Goal: Task Accomplishment & Management: Use online tool/utility

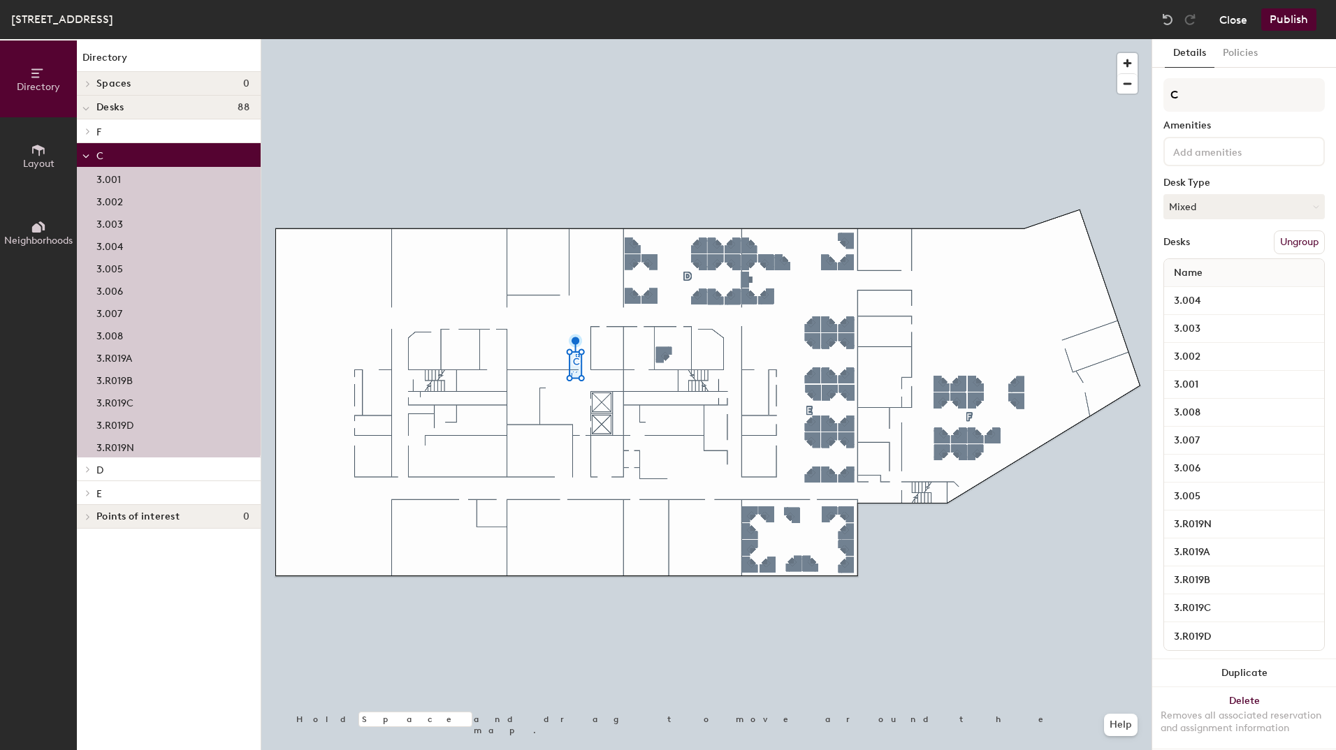
click at [1233, 18] on button "Close" at bounding box center [1233, 19] width 28 height 22
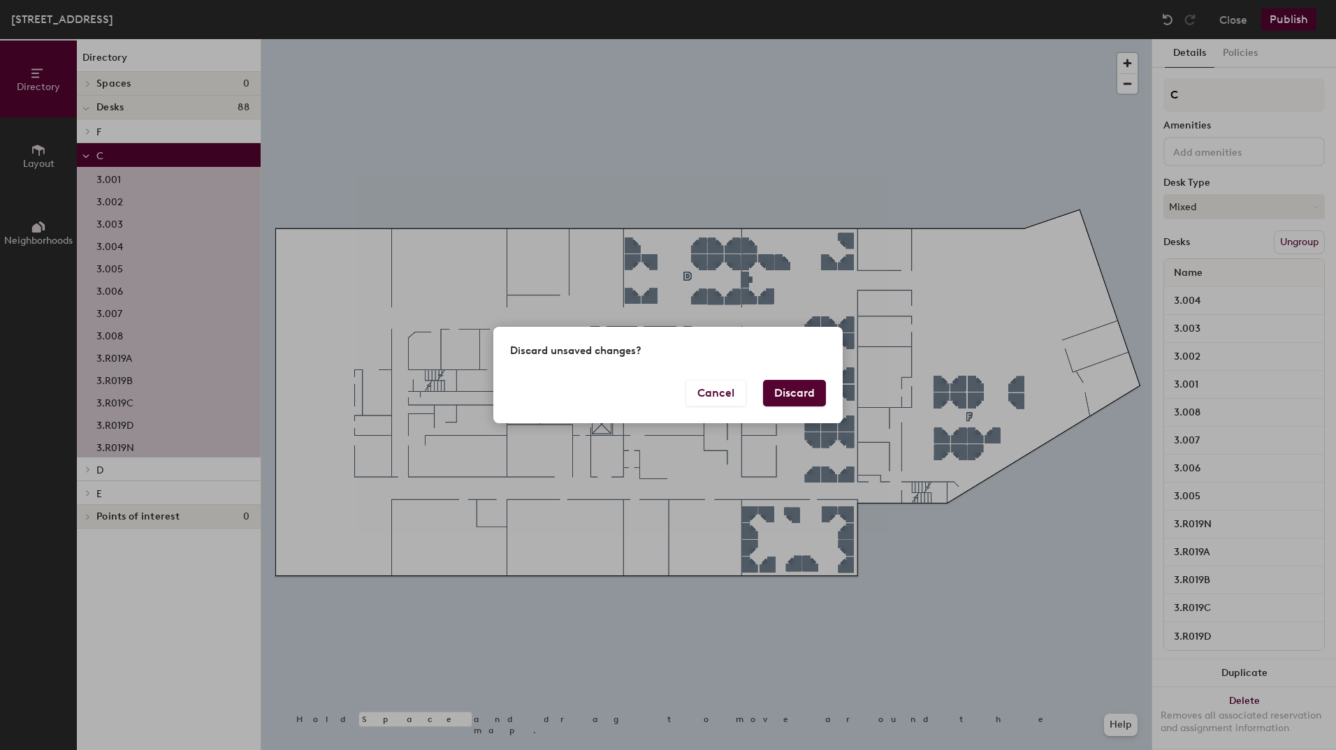
click at [790, 390] on button "Discard" at bounding box center [794, 393] width 63 height 27
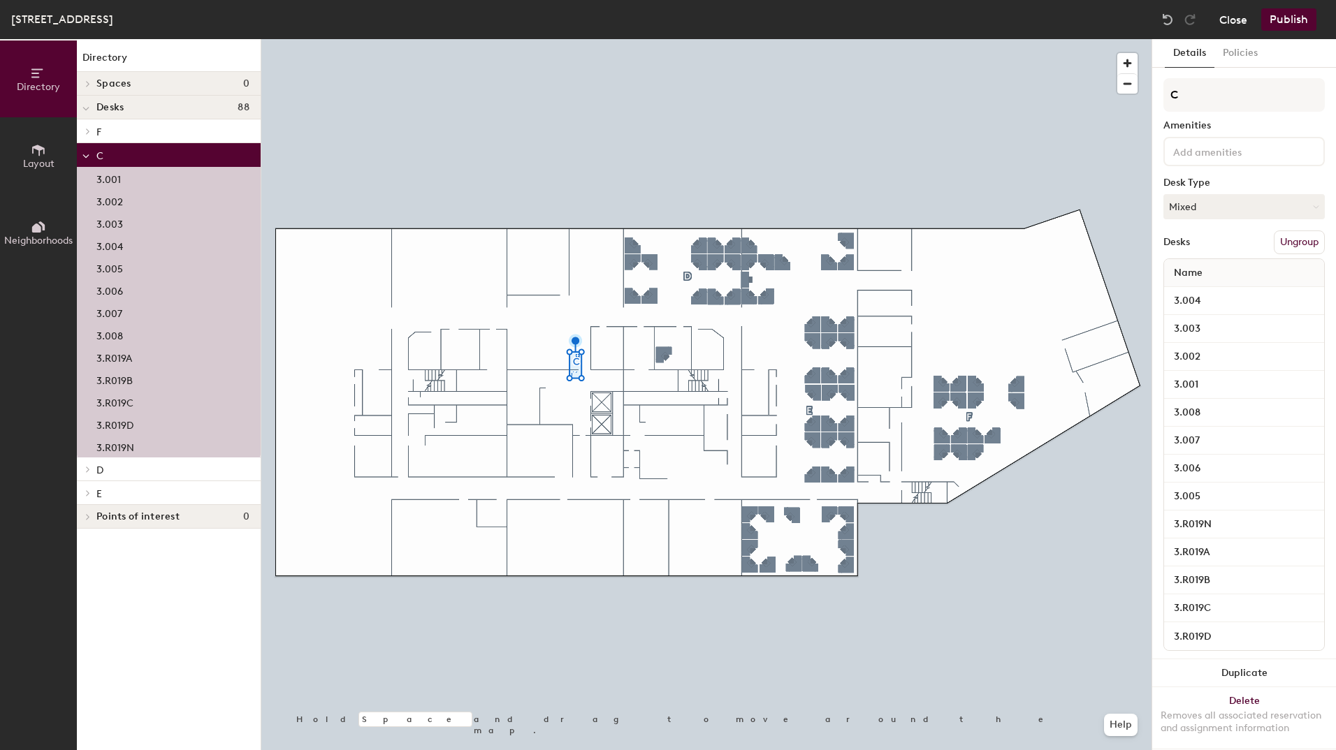
click at [1222, 20] on button "Close" at bounding box center [1233, 19] width 28 height 22
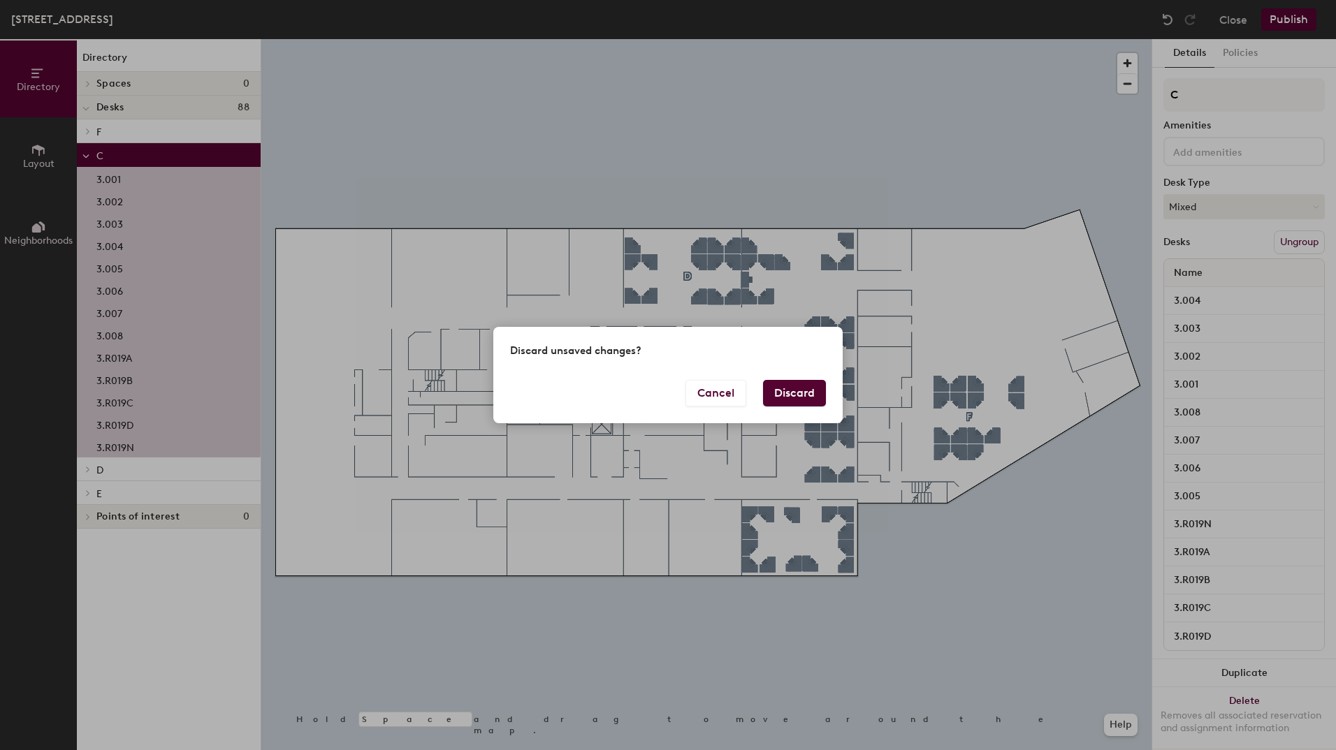
click at [786, 398] on button "Discard" at bounding box center [794, 393] width 63 height 27
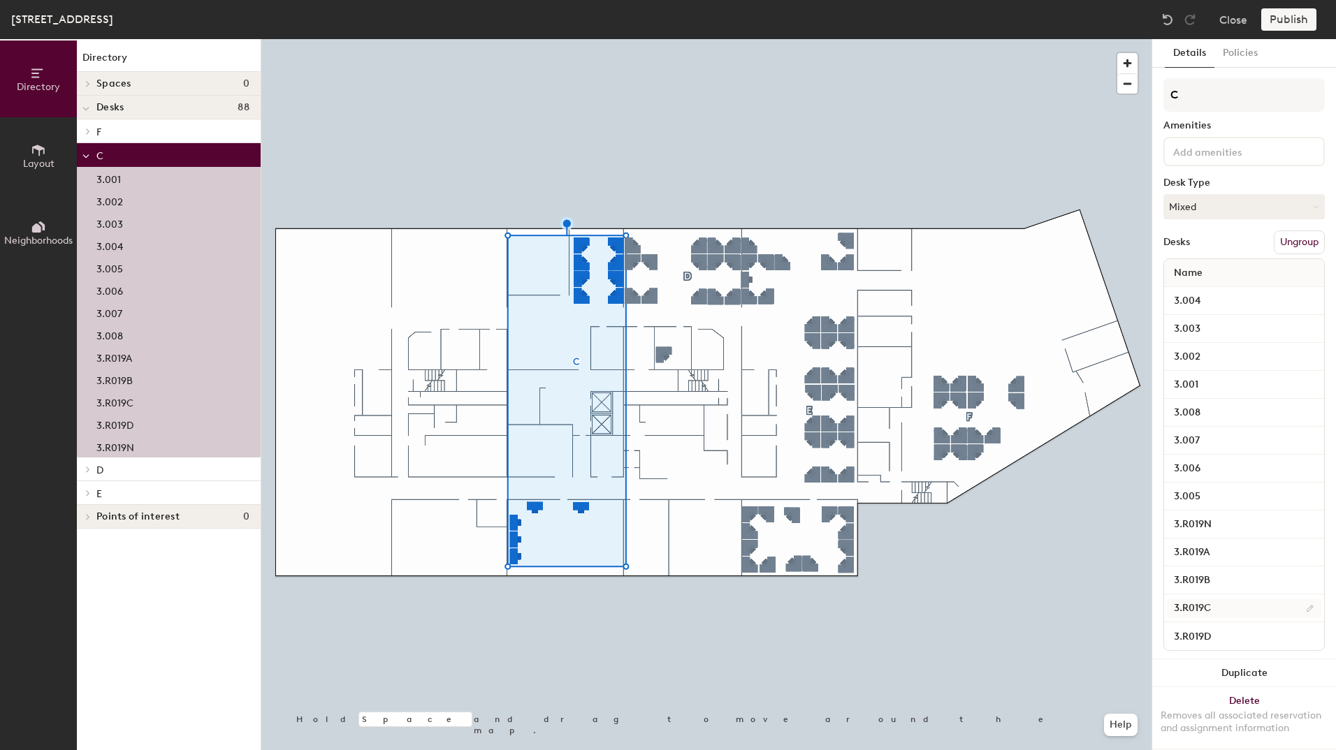
scroll to position [22, 0]
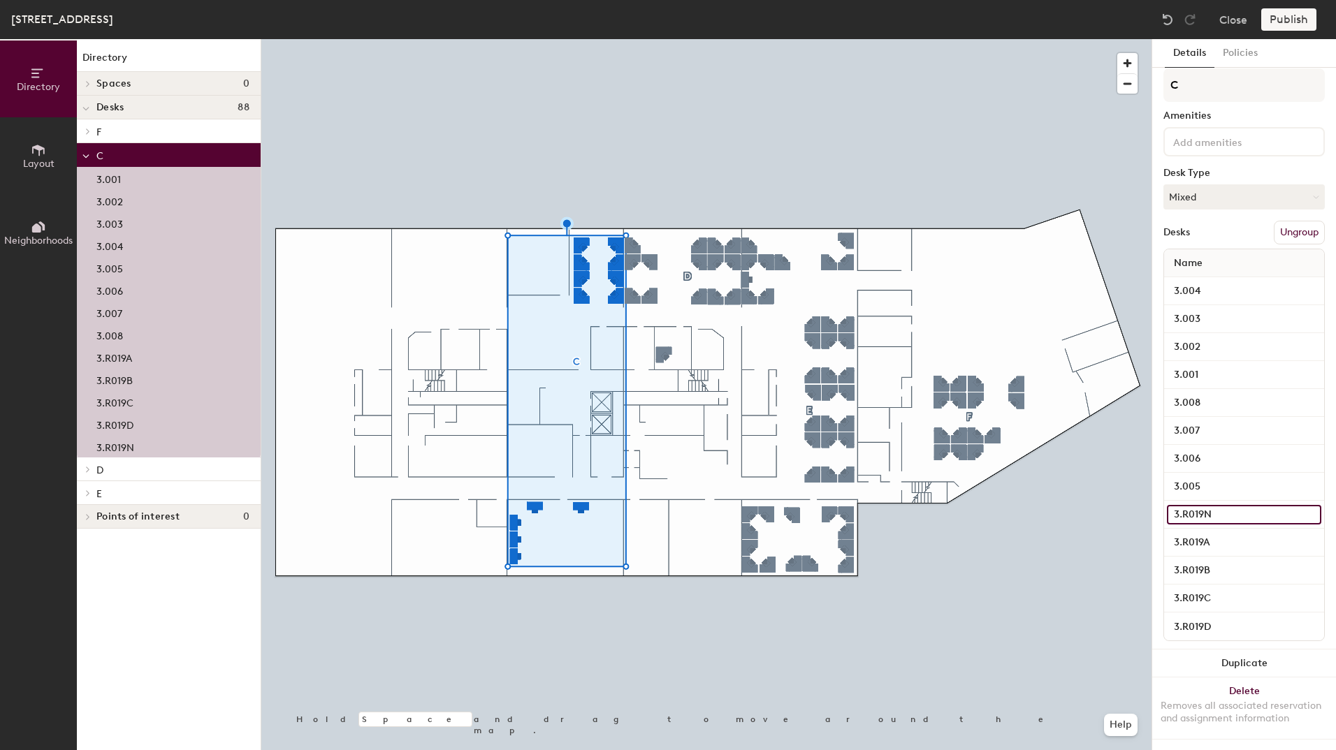
click at [1210, 505] on input "3.R019N" at bounding box center [1243, 515] width 154 height 20
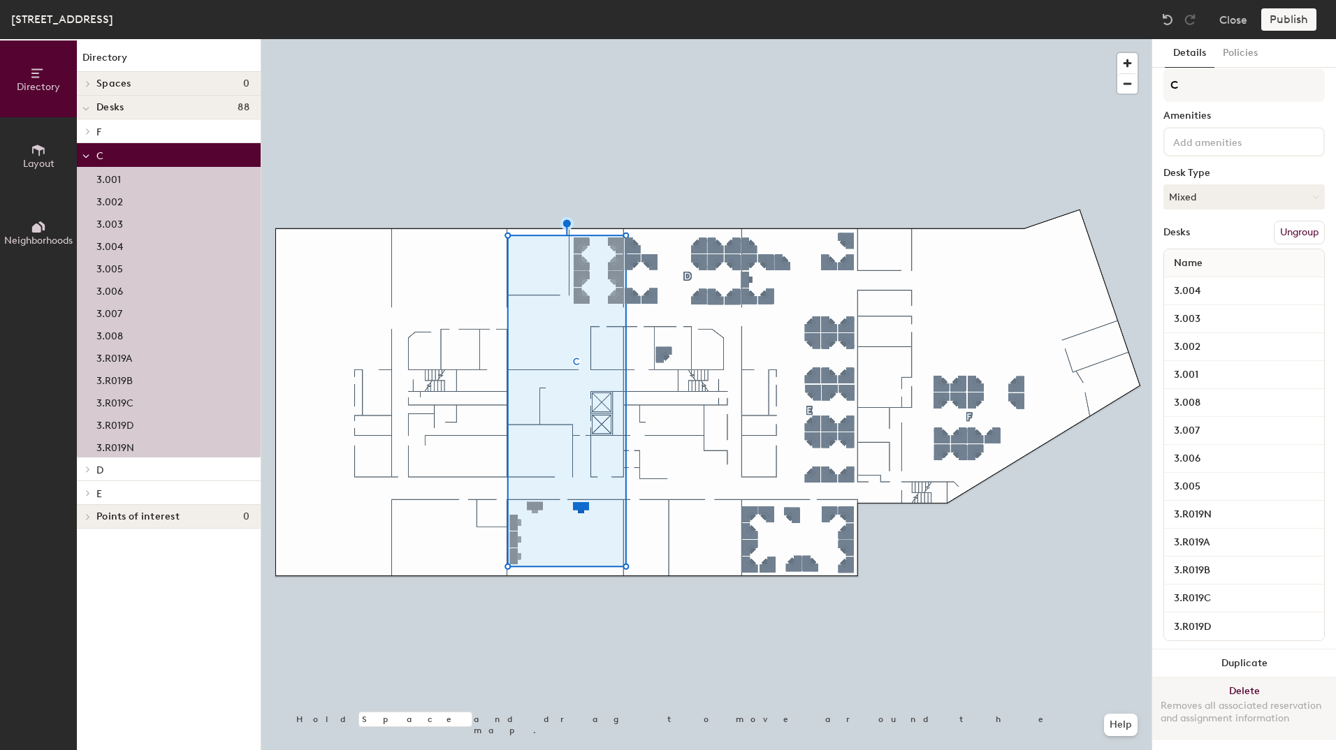
click at [1243, 678] on button "Delete Removes all associated reservation and assignment information" at bounding box center [1244, 708] width 184 height 61
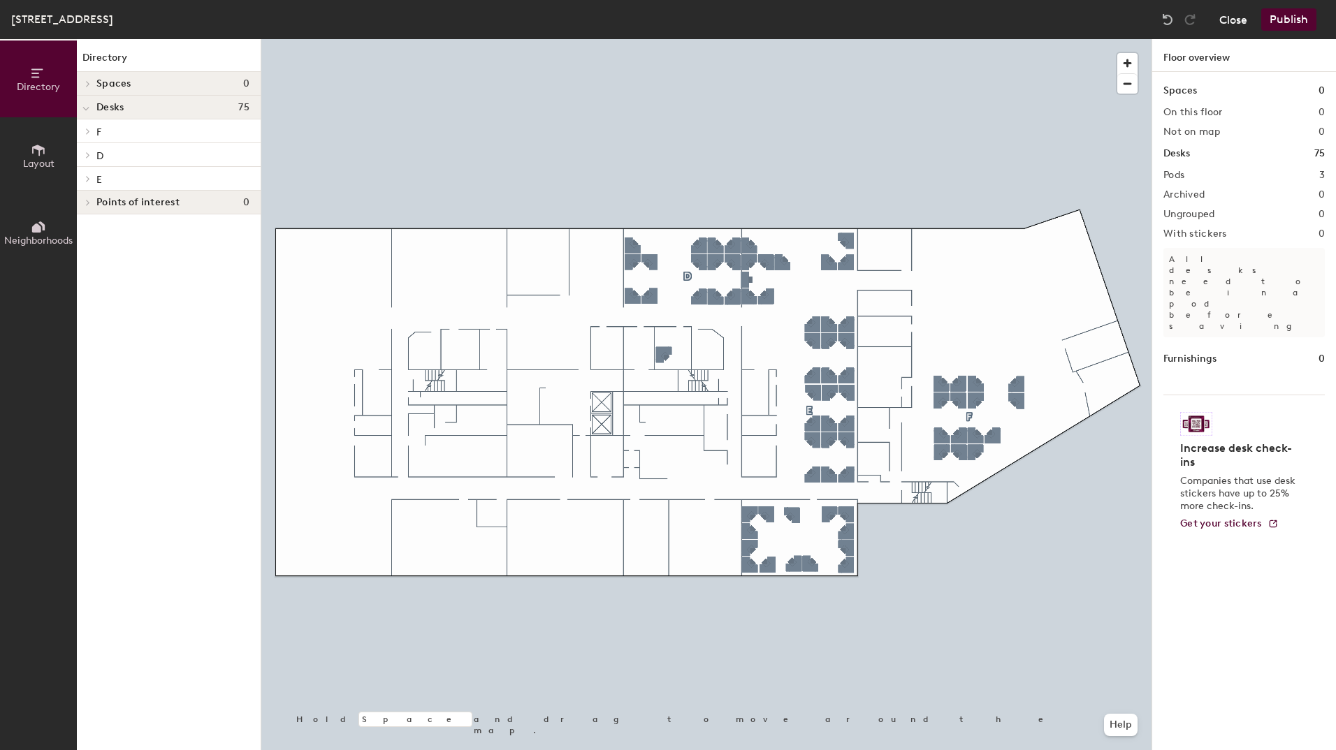
click at [1235, 18] on button "Close" at bounding box center [1233, 19] width 28 height 22
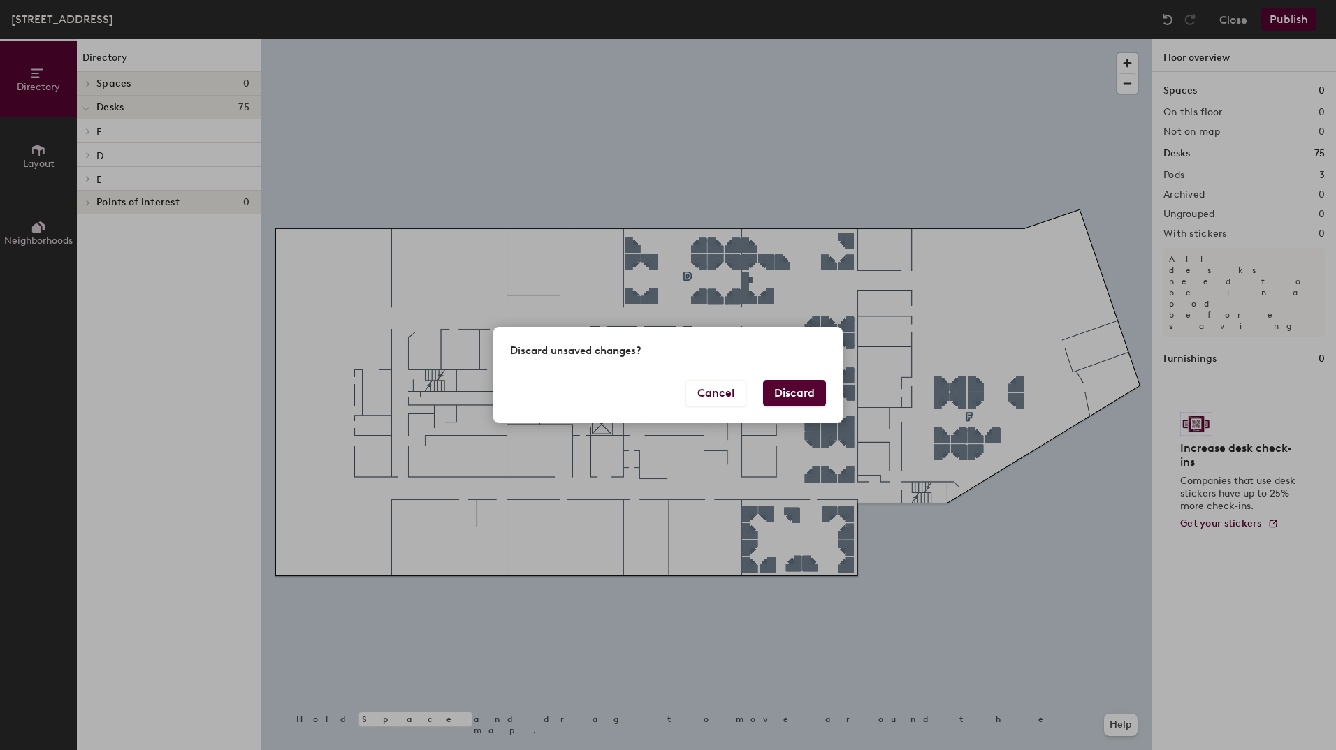
click at [792, 386] on button "Discard" at bounding box center [794, 393] width 63 height 27
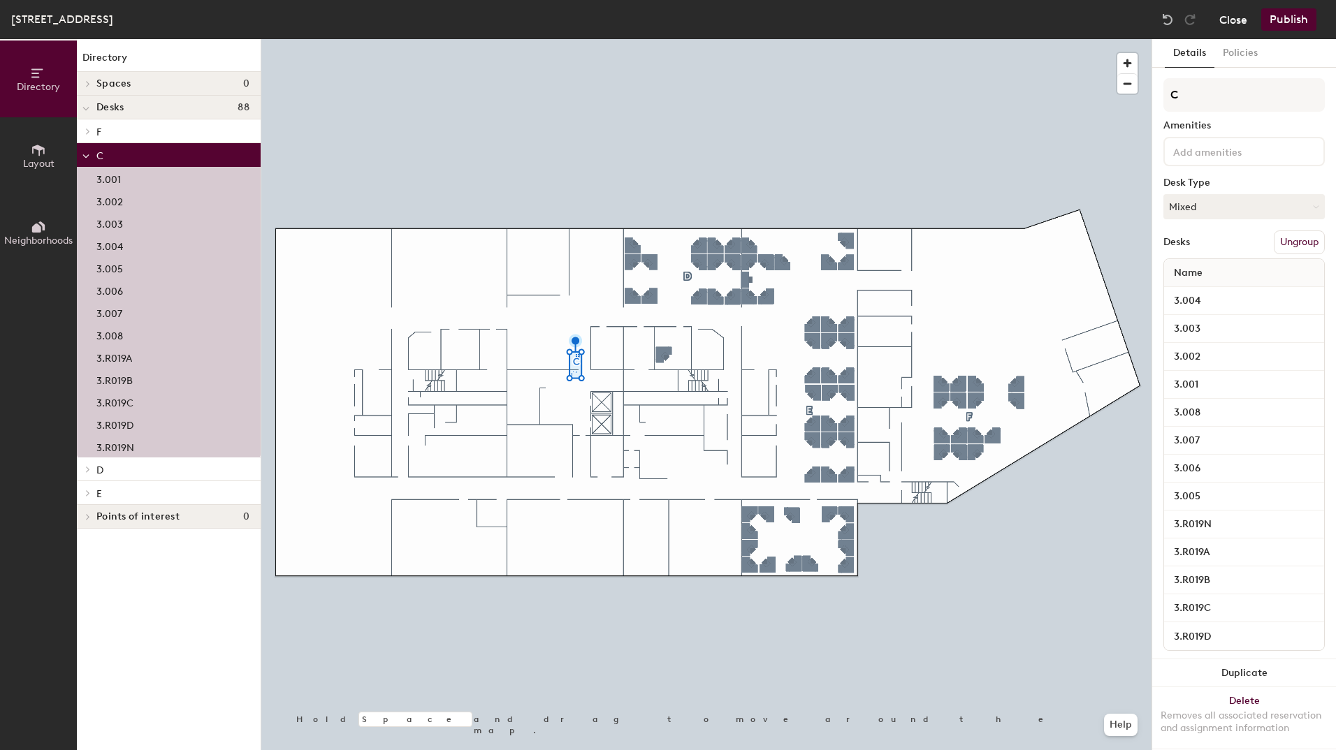
click at [1238, 21] on button "Close" at bounding box center [1233, 19] width 28 height 22
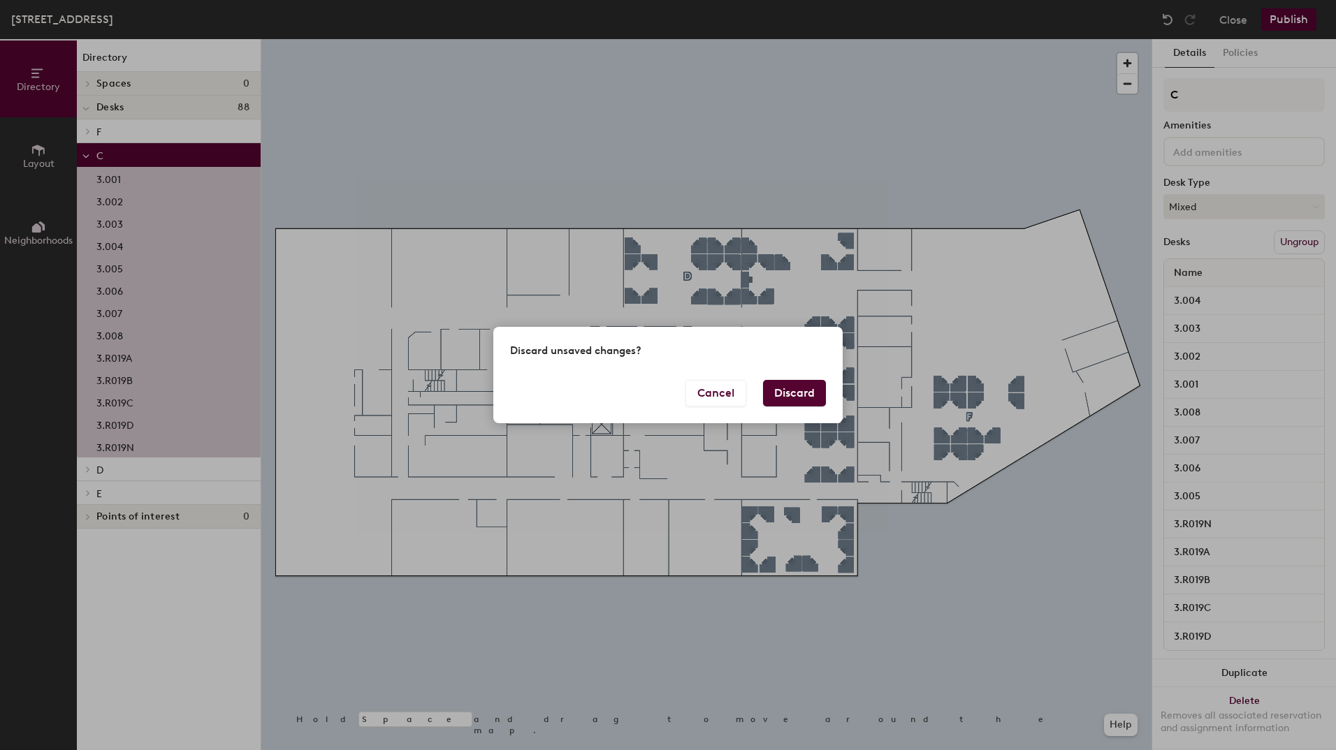
click at [805, 395] on button "Discard" at bounding box center [794, 393] width 63 height 27
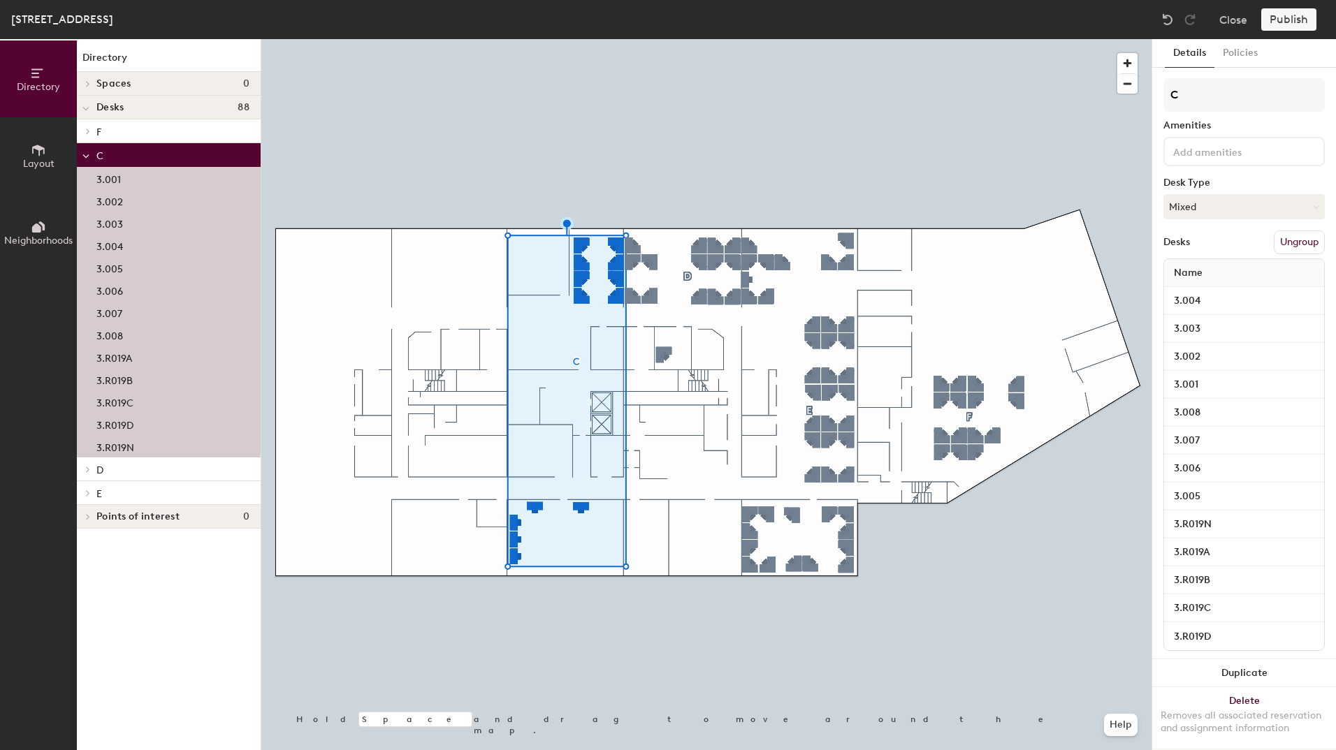
click at [1284, 240] on button "Ungroup" at bounding box center [1298, 242] width 51 height 24
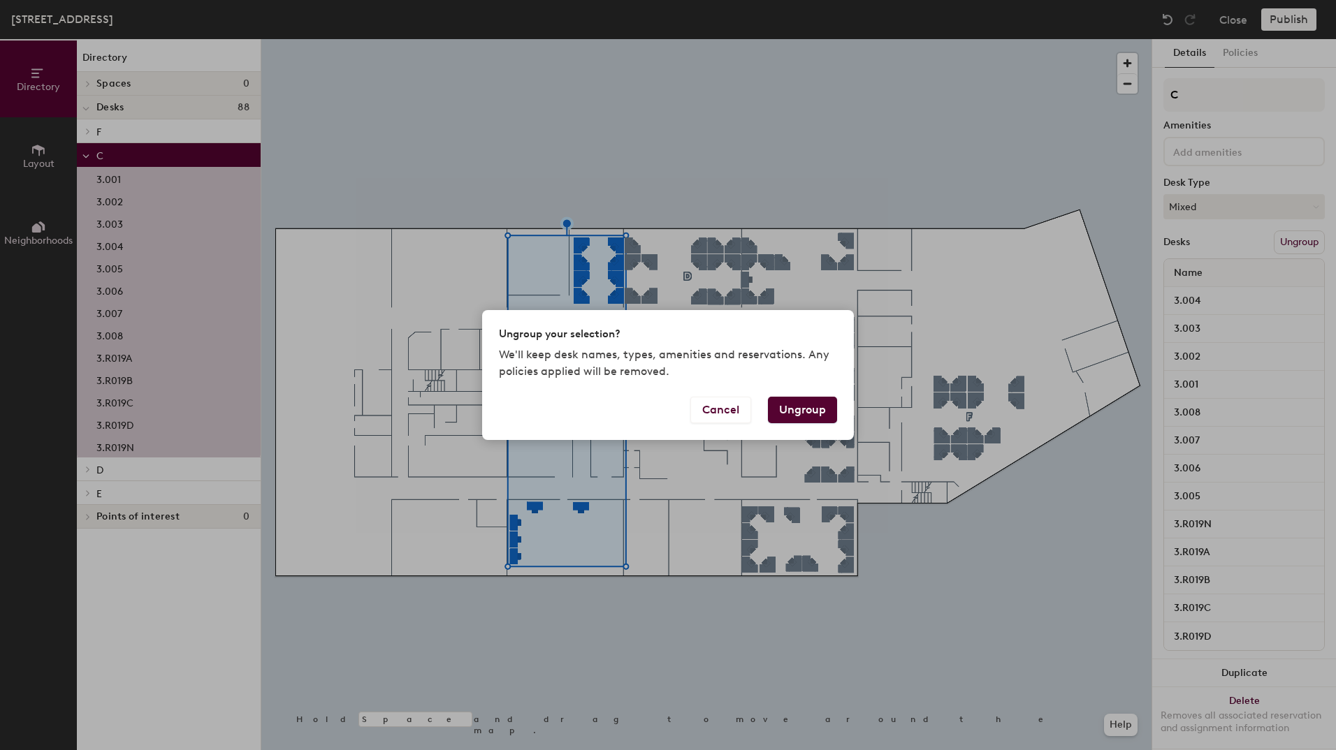
click at [801, 413] on button "Ungroup" at bounding box center [802, 410] width 69 height 27
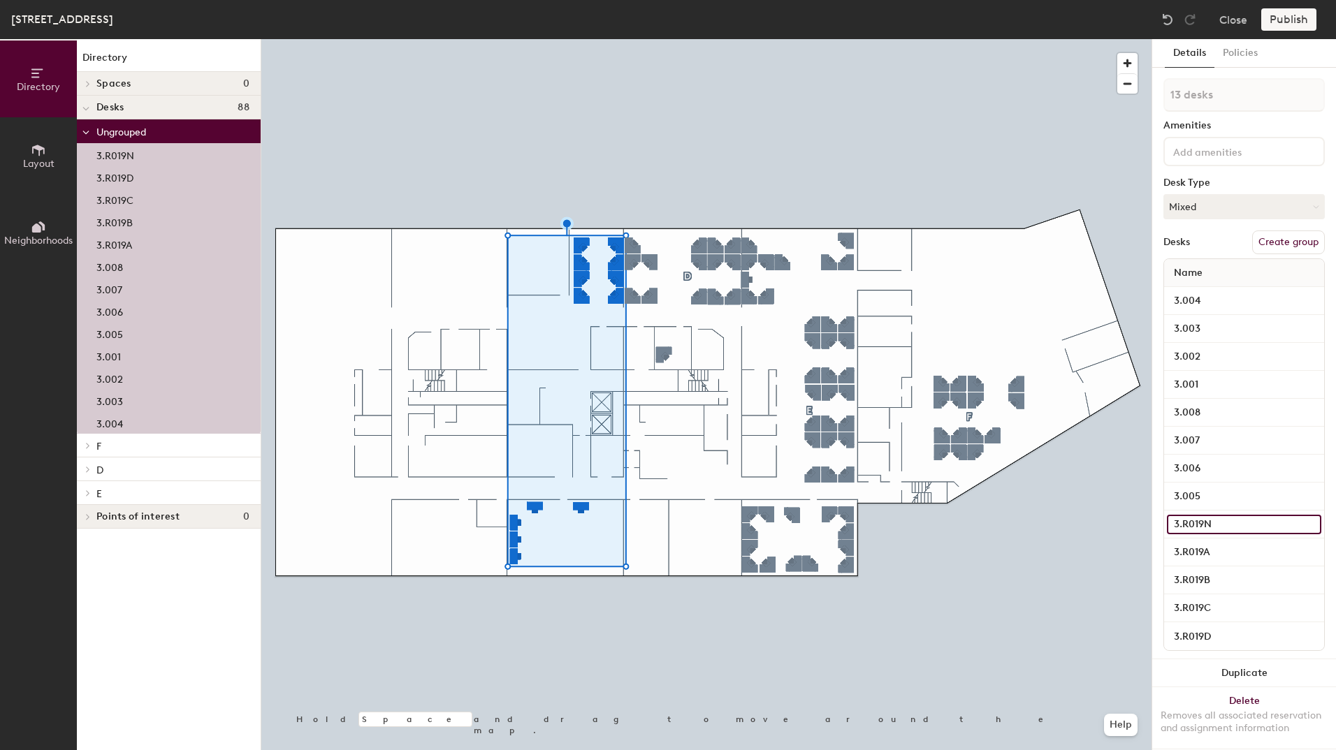
click at [1208, 522] on input "3.R019N" at bounding box center [1243, 525] width 154 height 20
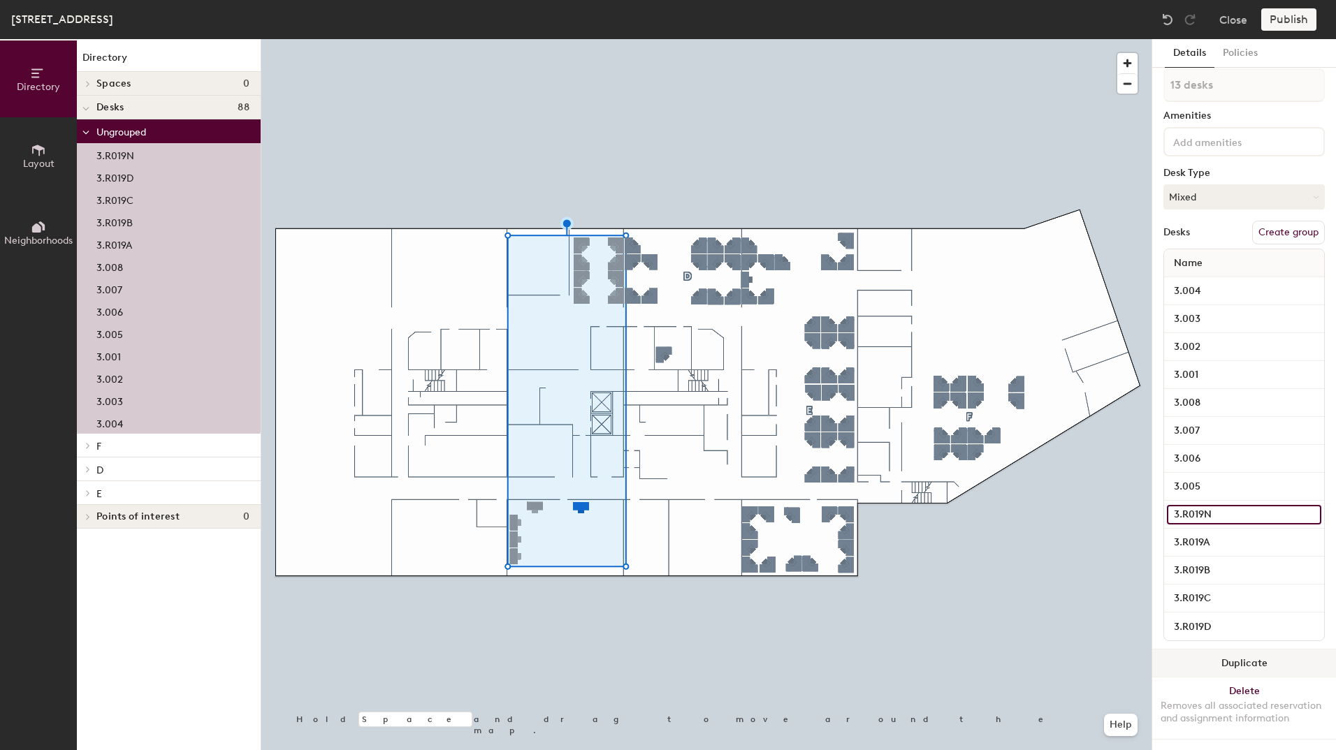
scroll to position [22, 0]
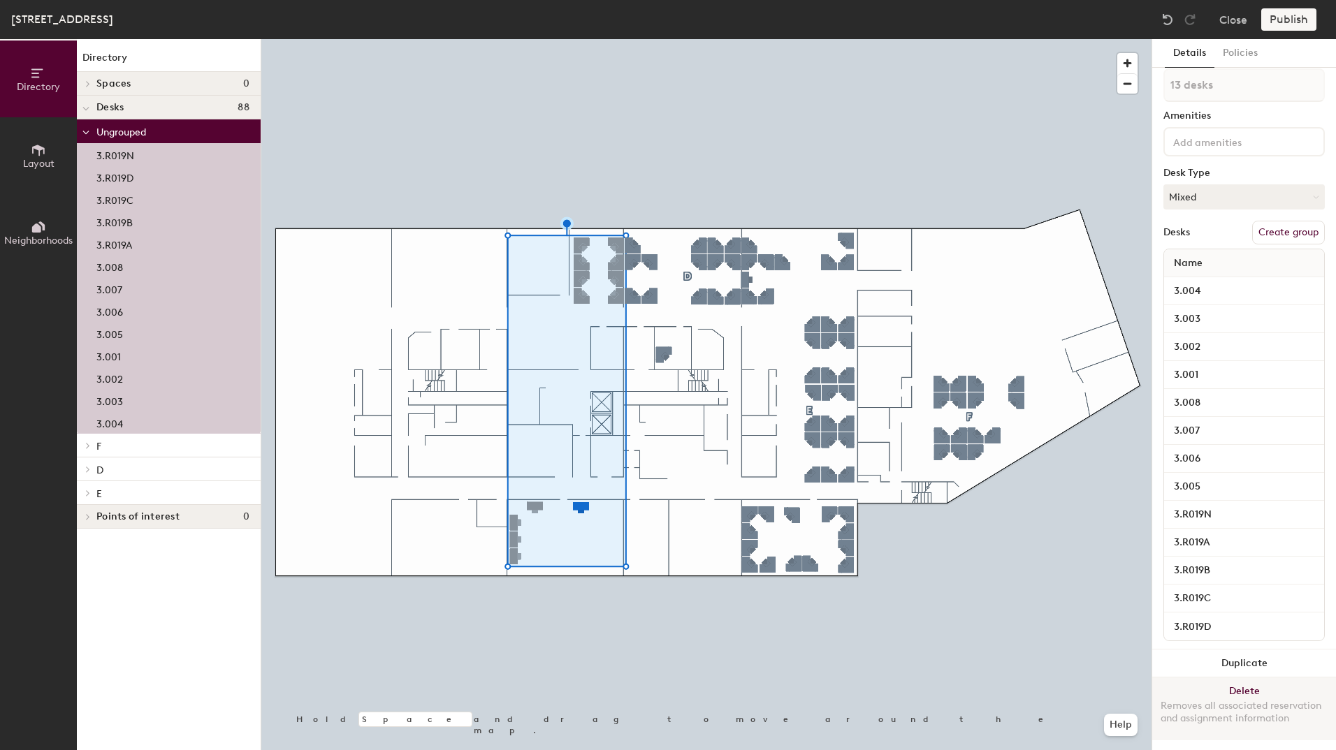
click at [1235, 700] on div "Removes all associated reservation and assignment information" at bounding box center [1243, 712] width 167 height 25
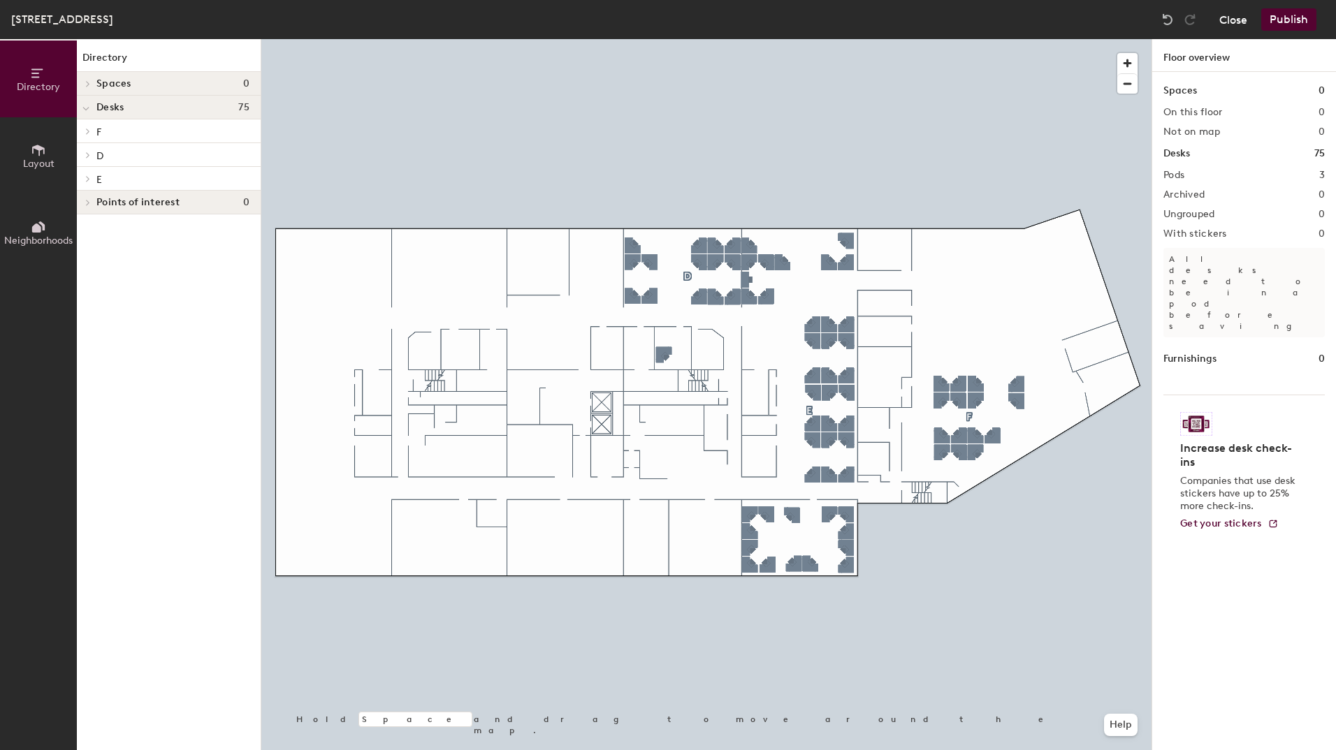
click at [1237, 15] on button "Close" at bounding box center [1233, 19] width 28 height 22
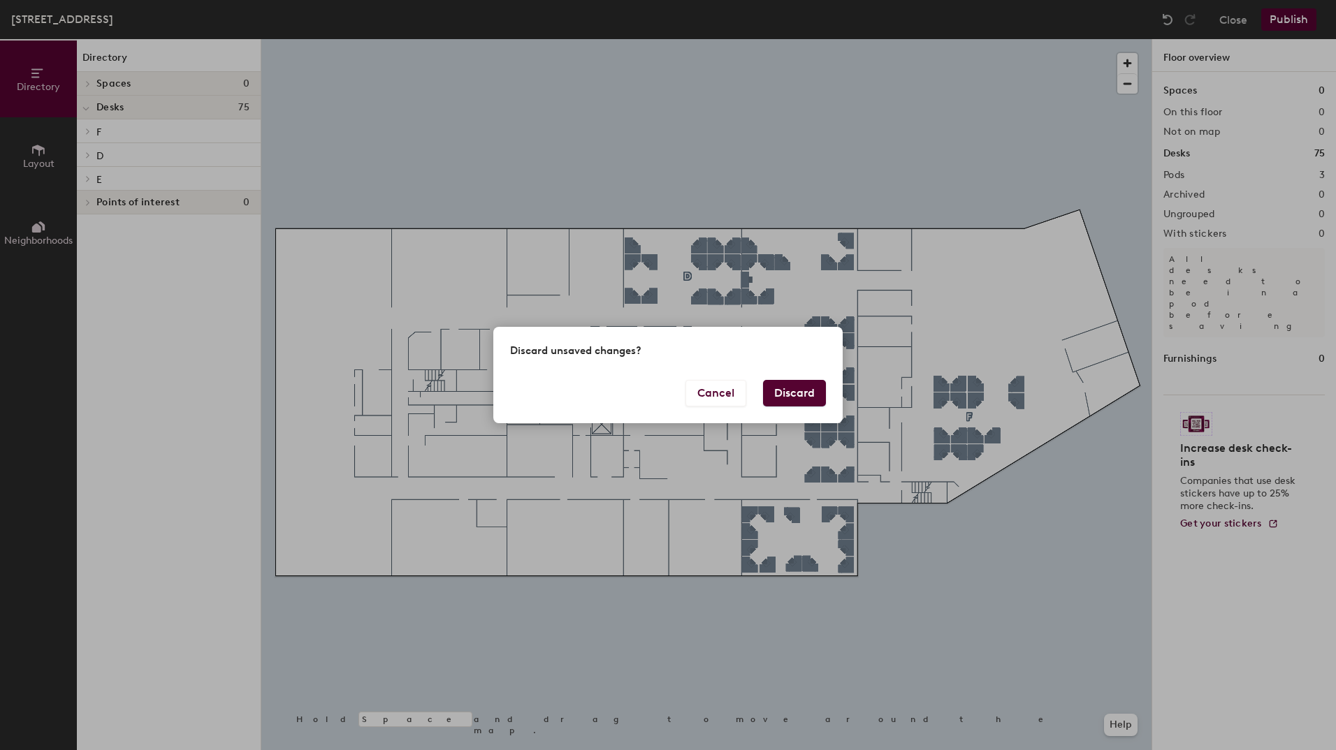
click at [791, 390] on button "Discard" at bounding box center [794, 393] width 63 height 27
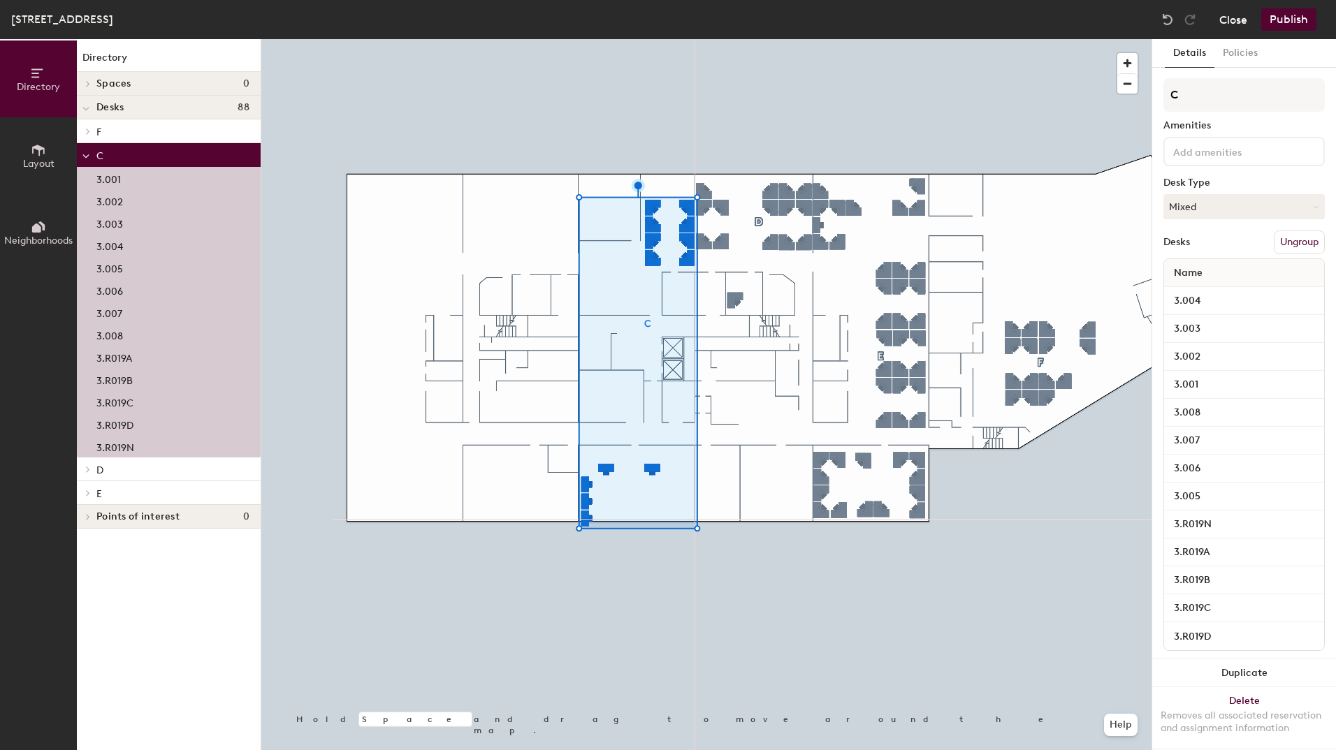
click at [1230, 17] on button "Close" at bounding box center [1233, 19] width 28 height 22
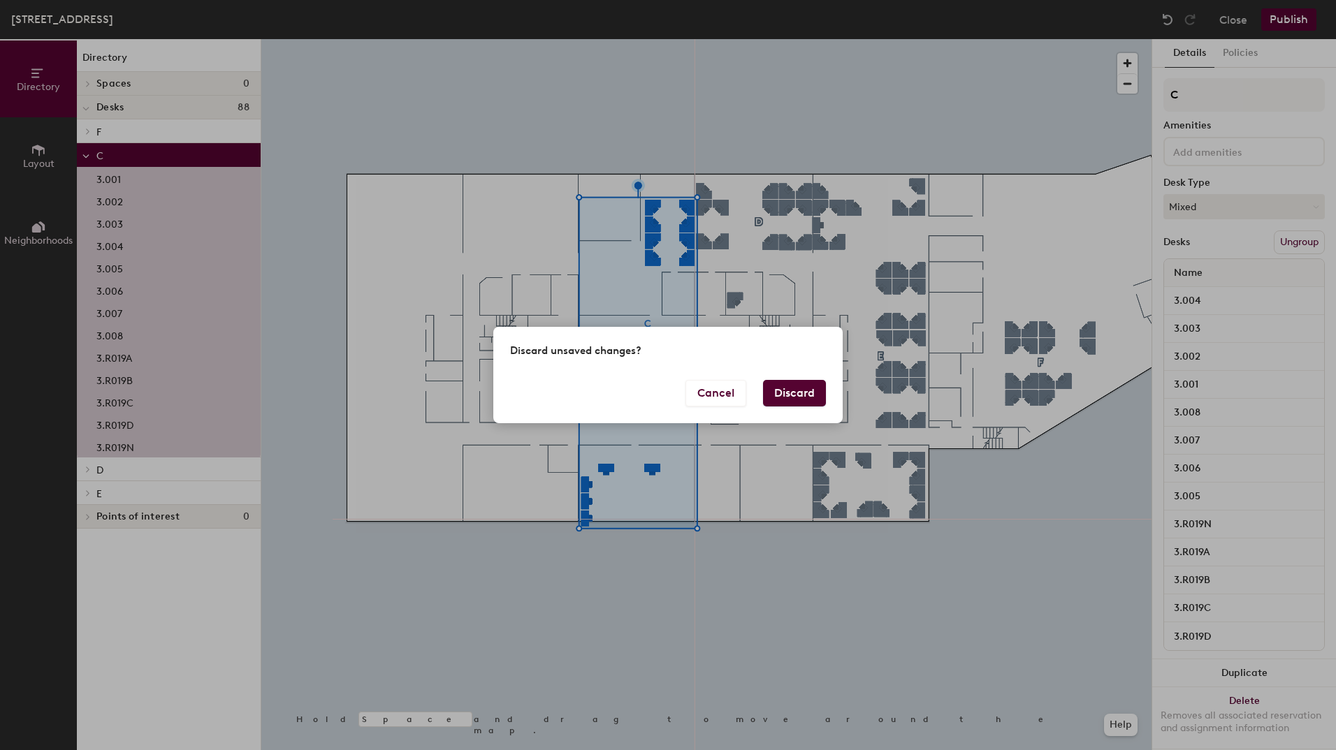
click at [800, 395] on button "Discard" at bounding box center [794, 393] width 63 height 27
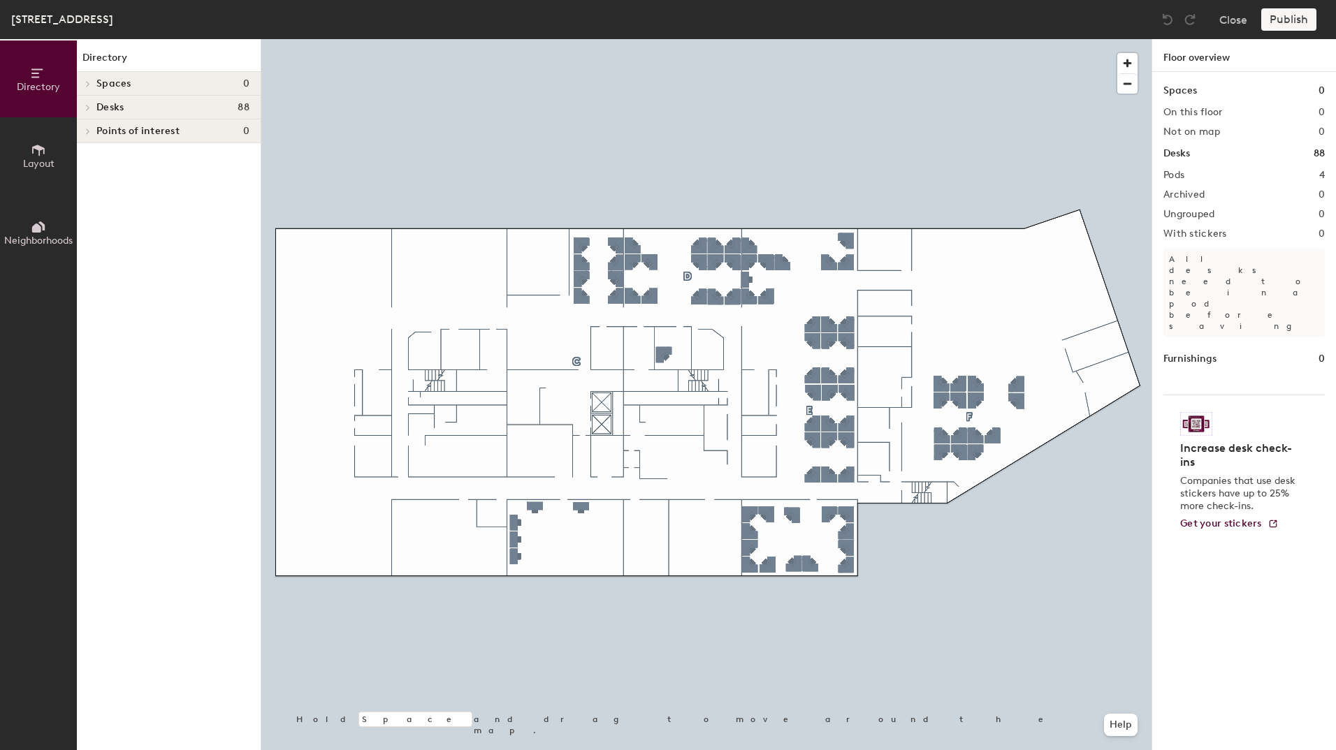
click at [39, 152] on icon at bounding box center [38, 150] width 13 height 11
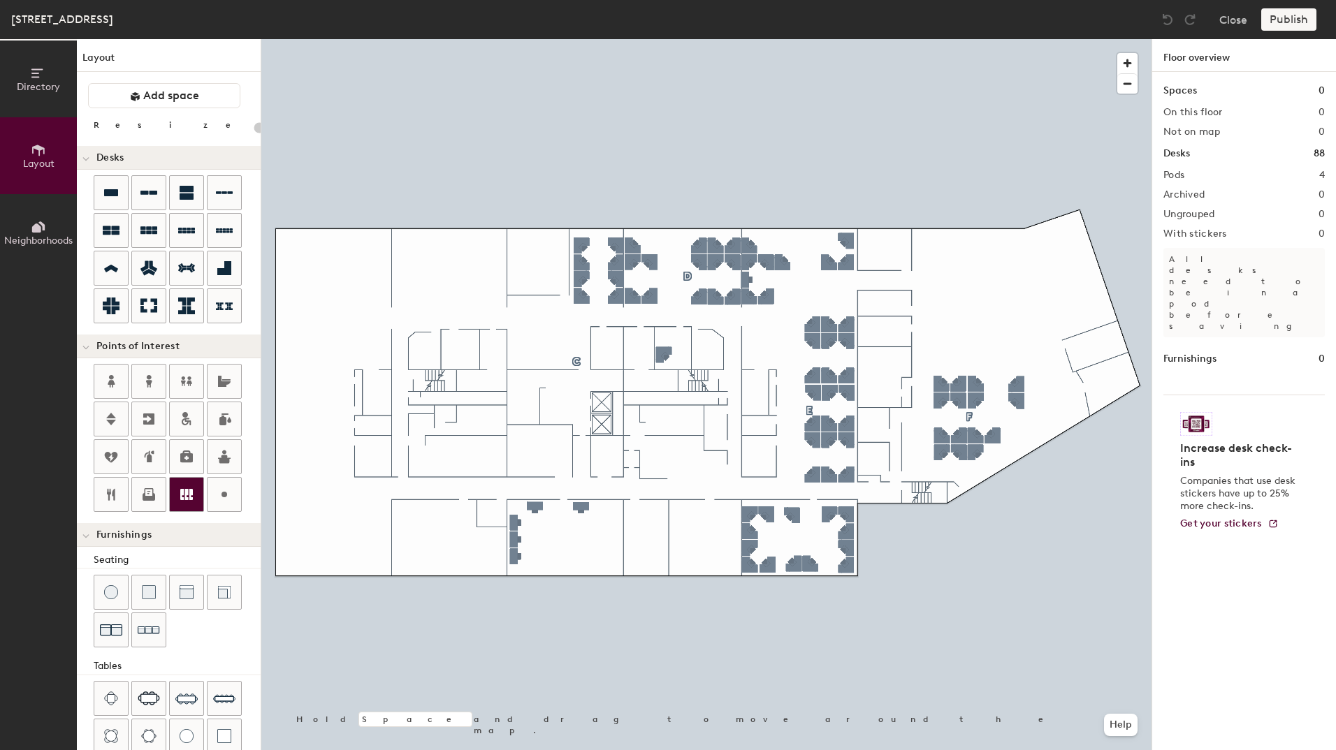
type input "120"
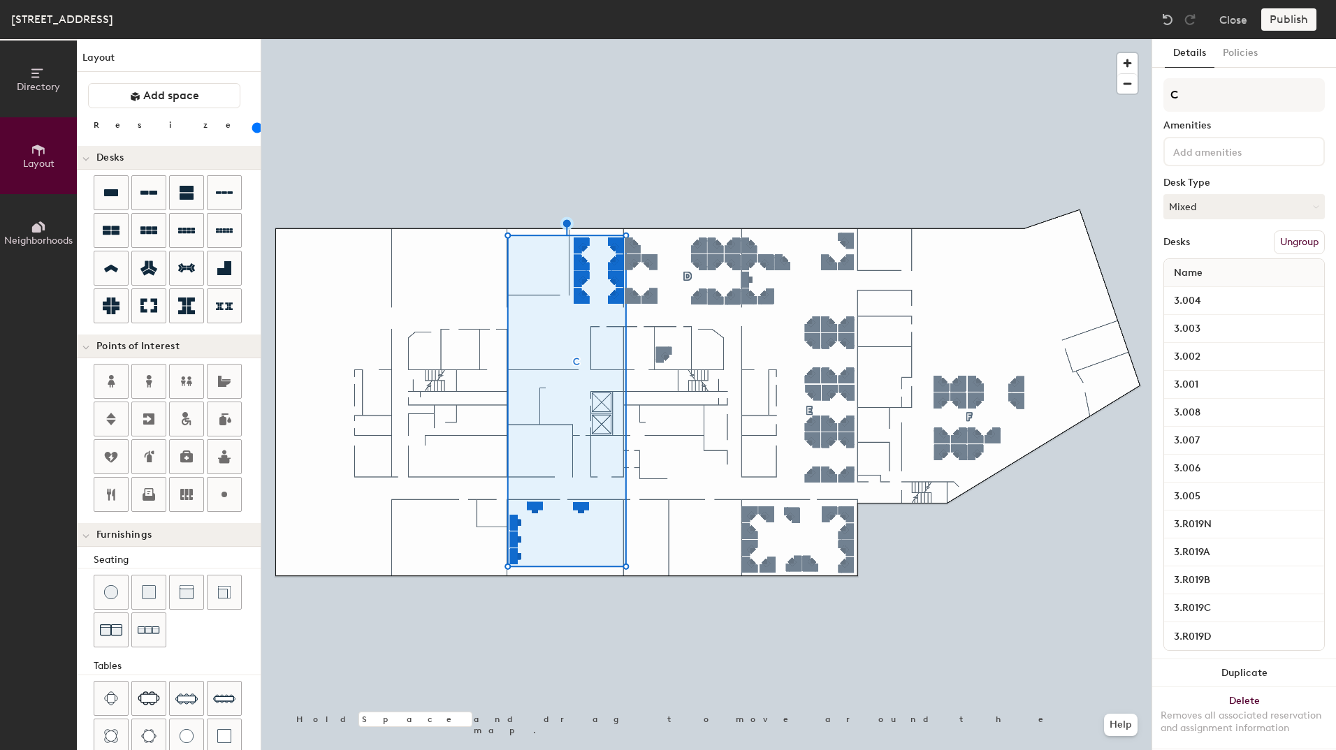
click at [1295, 241] on button "Ungroup" at bounding box center [1298, 242] width 51 height 24
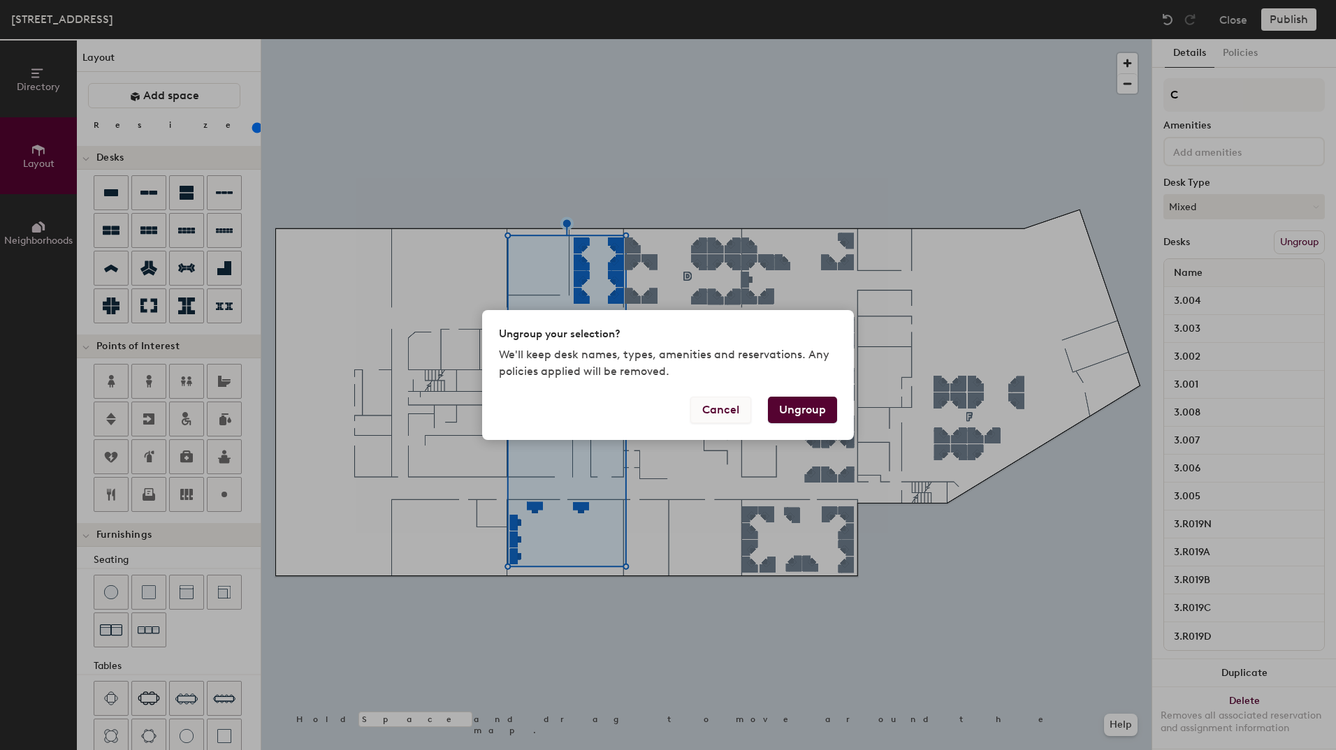
click at [724, 407] on button "Cancel" at bounding box center [720, 410] width 61 height 27
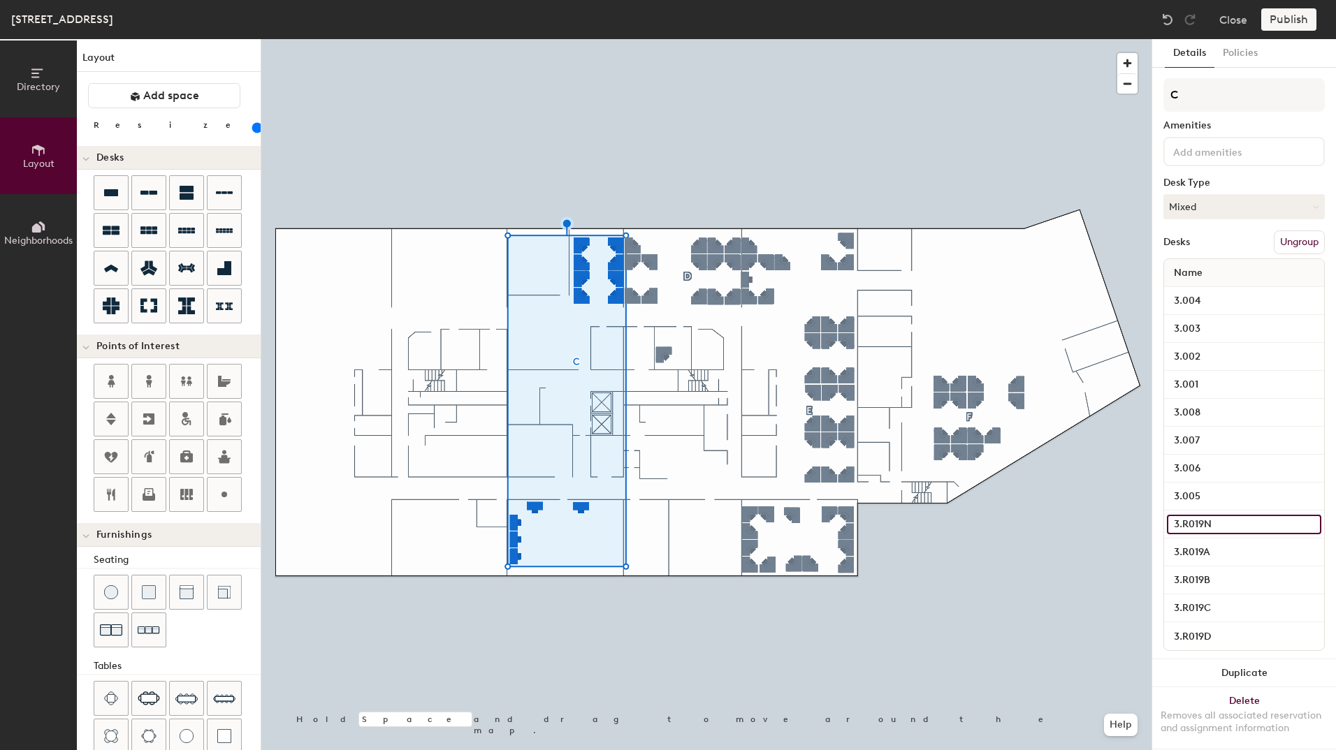
click at [1210, 522] on input "3.R019N" at bounding box center [1243, 525] width 154 height 20
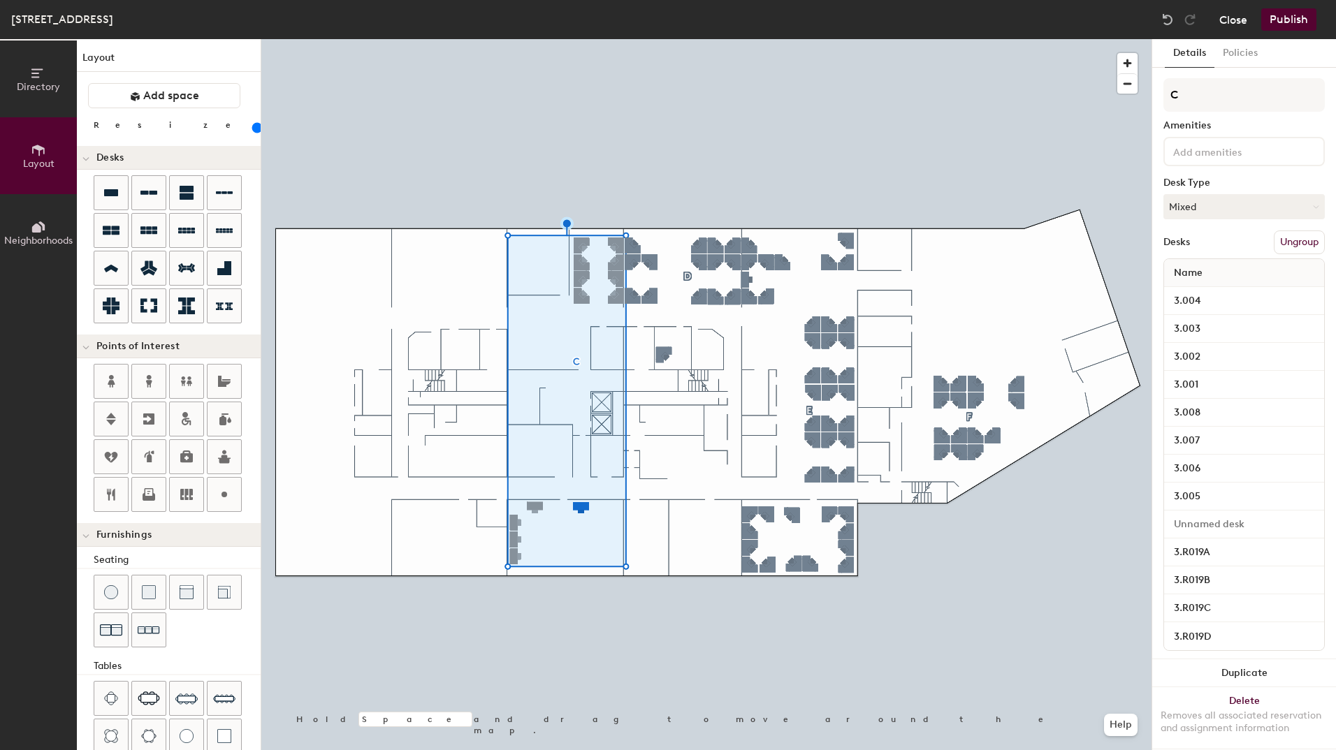
click at [1236, 14] on button "Close" at bounding box center [1233, 19] width 28 height 22
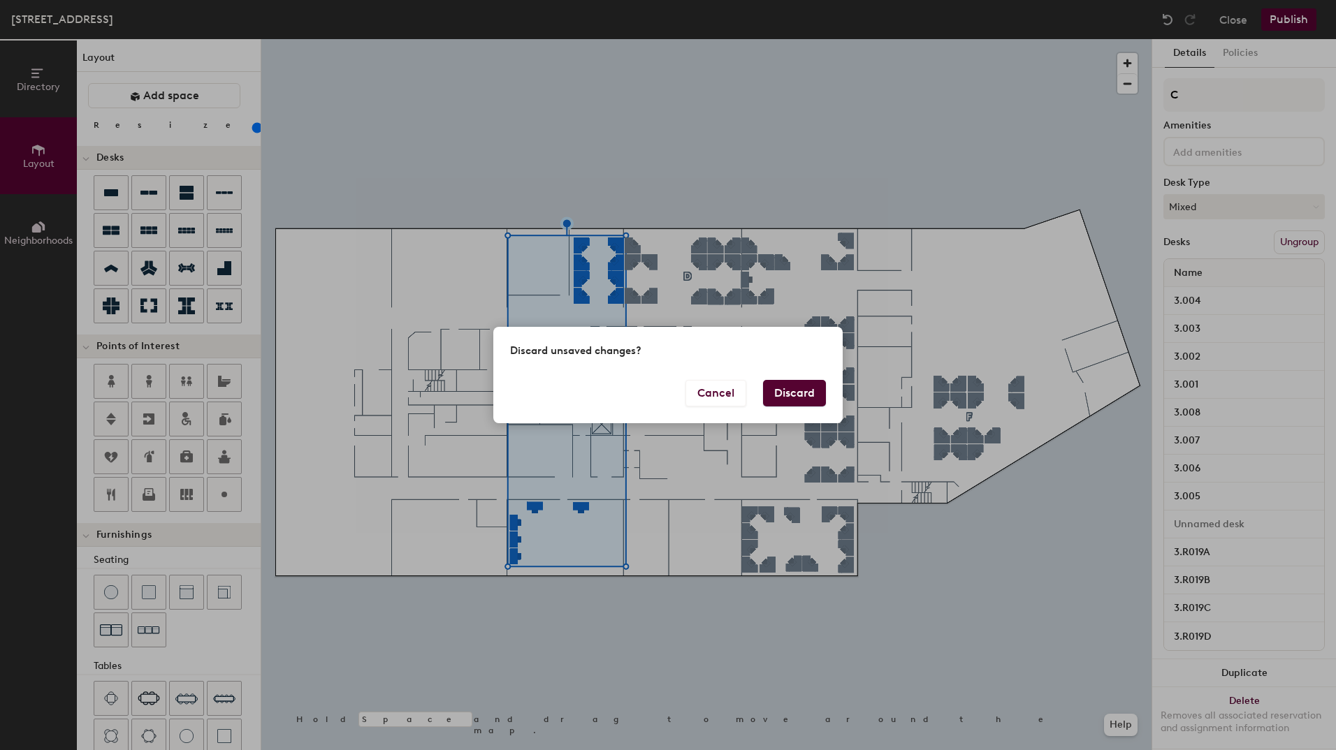
click at [801, 397] on button "Discard" at bounding box center [794, 393] width 63 height 27
